Goal: Transaction & Acquisition: Subscribe to service/newsletter

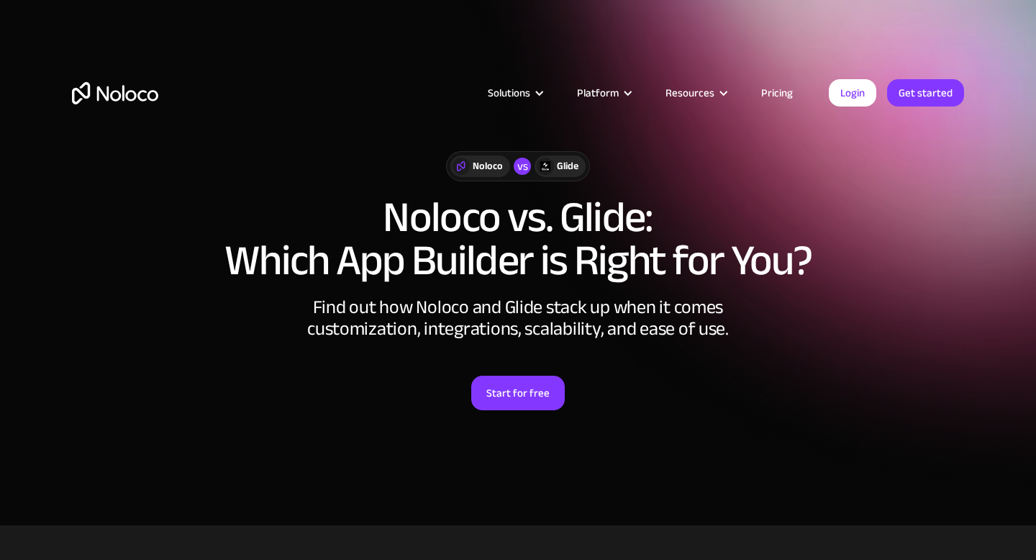
click at [562, 168] on div "Glide" at bounding box center [568, 166] width 22 height 16
click at [527, 405] on link "Start for free" at bounding box center [518, 393] width 94 height 35
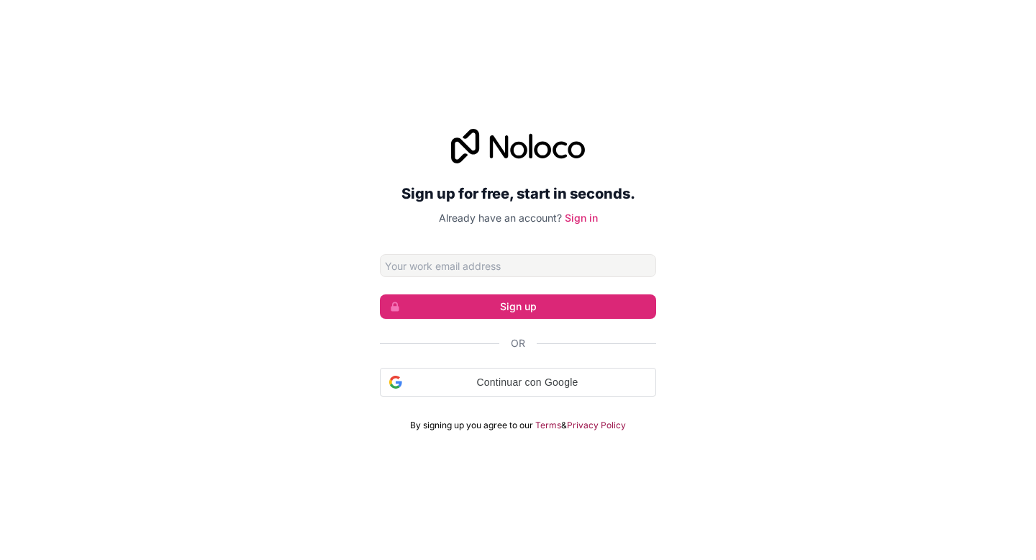
click at [530, 268] on input "Email address" at bounding box center [518, 265] width 276 height 23
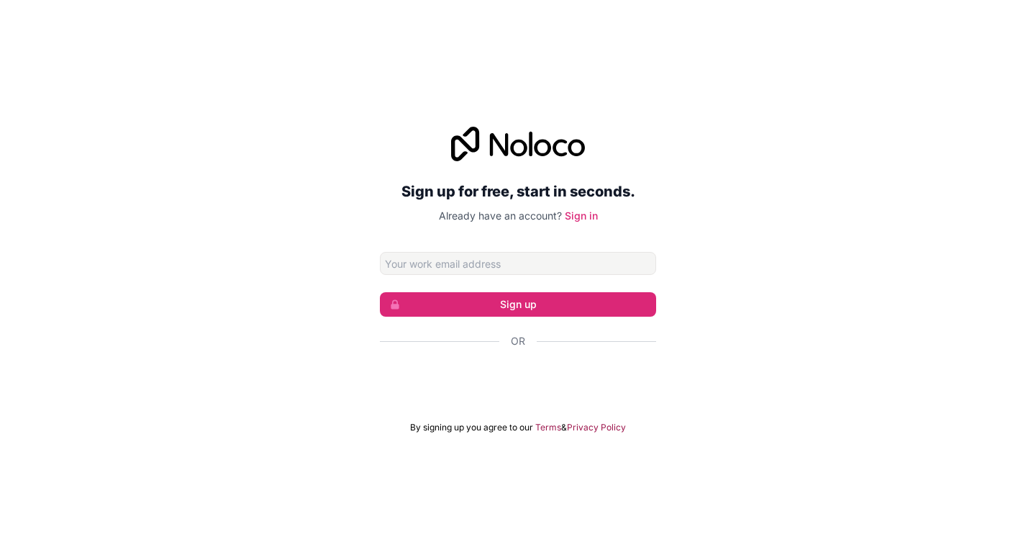
type input "[EMAIL_ADDRESS][DOMAIN_NAME]"
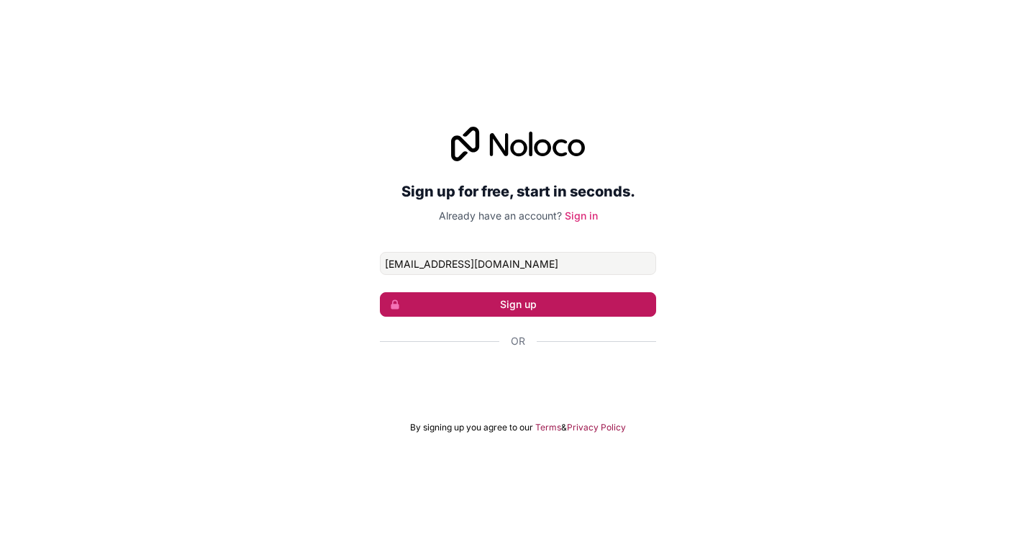
click at [531, 307] on button "Sign up" at bounding box center [518, 304] width 276 height 24
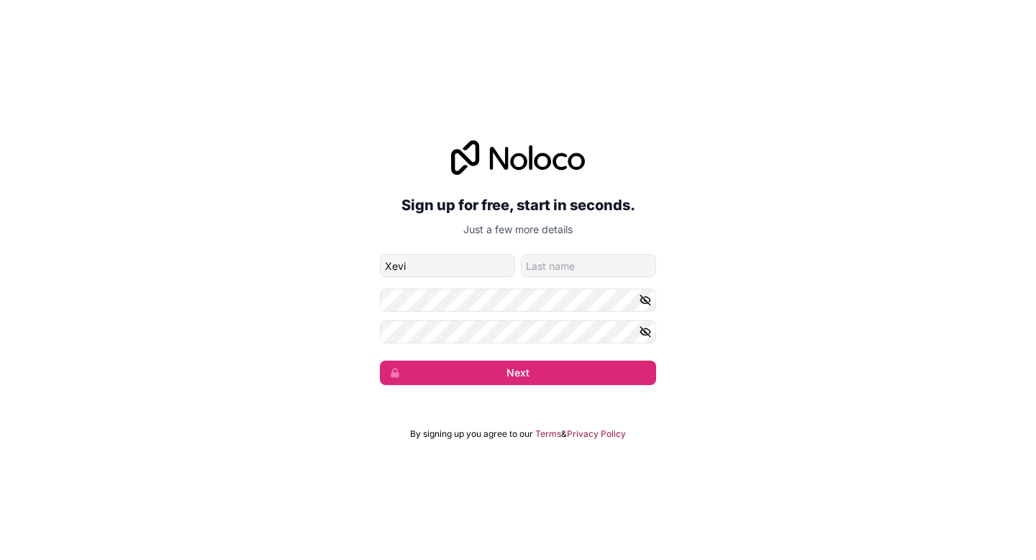
type input "Xevi"
click at [592, 257] on input "family-name" at bounding box center [588, 265] width 135 height 23
type input "German"
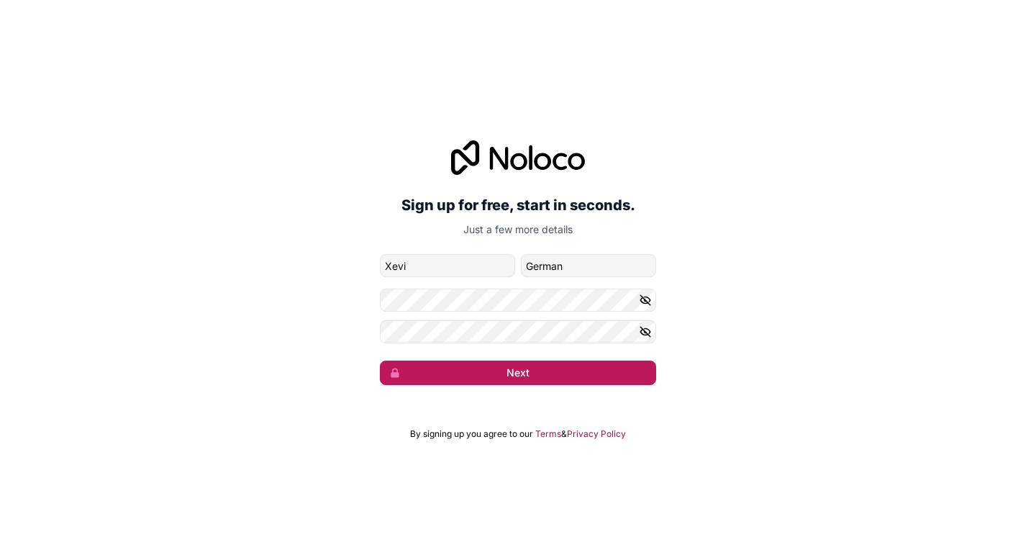
click at [464, 365] on button "Next" at bounding box center [518, 372] width 276 height 24
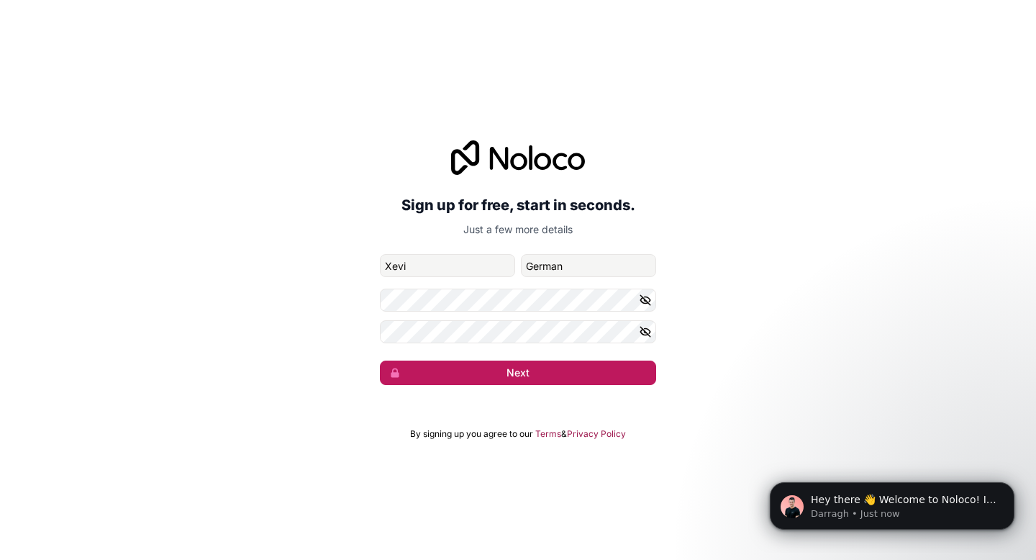
click at [472, 372] on button "Next" at bounding box center [518, 372] width 276 height 24
